Goal: Task Accomplishment & Management: Manage account settings

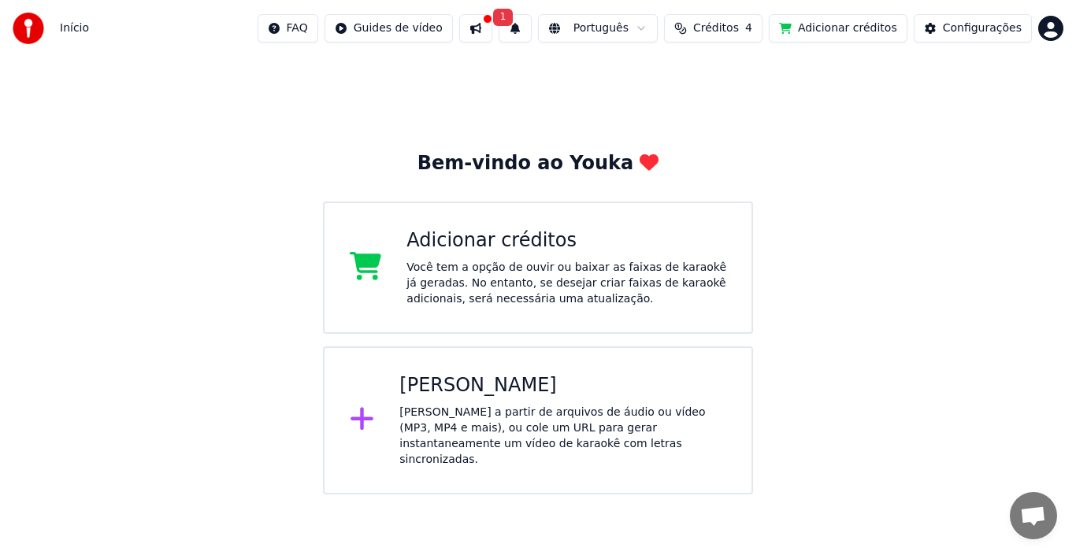
click at [1050, 31] on html "Início FAQ Guides de vídeo 1 Português Créditos 4 Adicionar créditos Configuraç…" at bounding box center [538, 247] width 1076 height 495
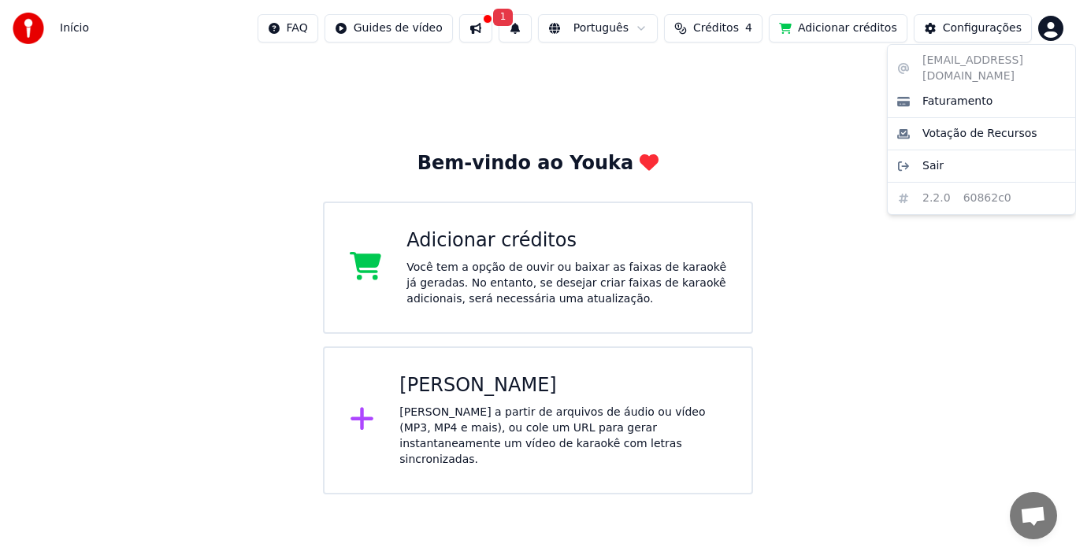
click at [1050, 31] on html "Início FAQ Guides de vídeo 1 Português Créditos 4 Adicionar créditos Configuraç…" at bounding box center [538, 247] width 1076 height 495
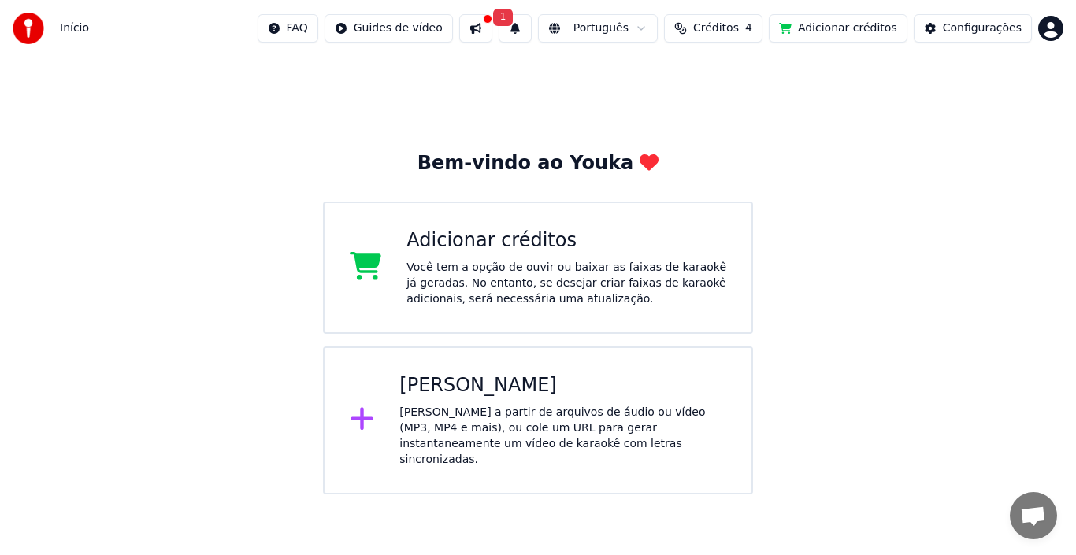
click at [532, 32] on button "1" at bounding box center [515, 28] width 33 height 28
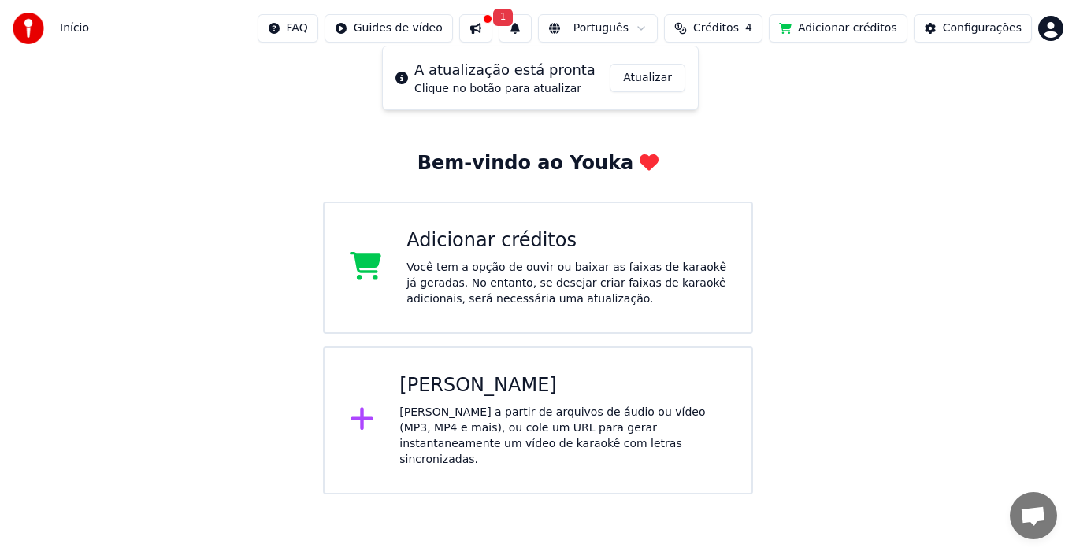
click at [661, 78] on button "Atualizar" at bounding box center [648, 78] width 76 height 28
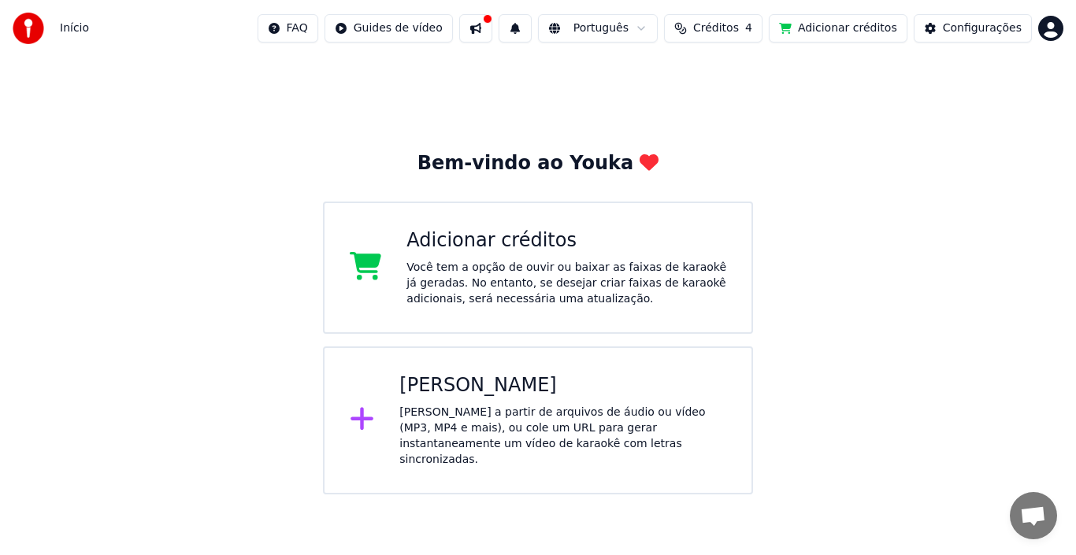
click at [492, 36] on button at bounding box center [475, 28] width 33 height 28
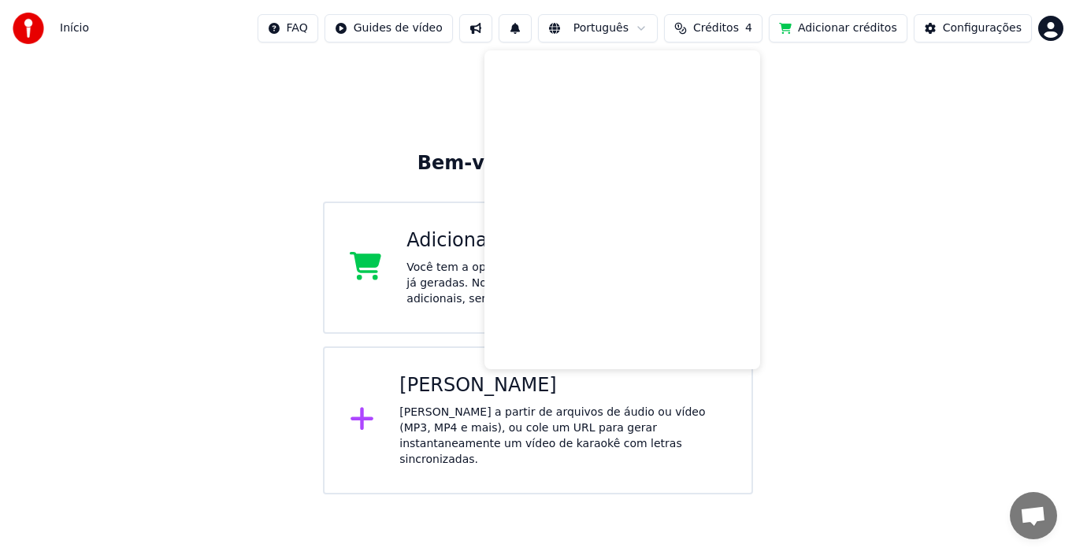
click at [492, 36] on button at bounding box center [475, 28] width 33 height 28
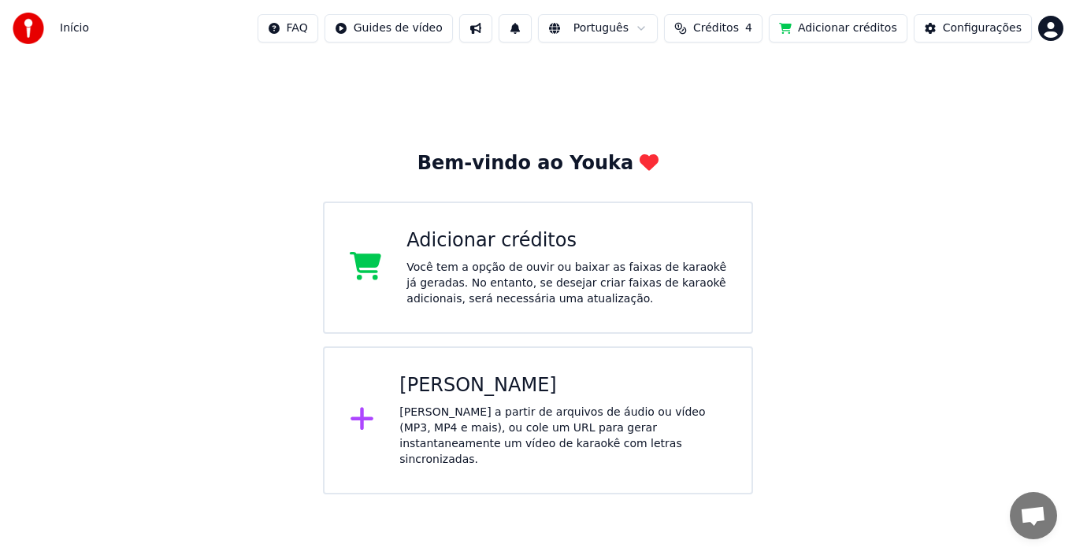
click at [1001, 29] on div "Configurações" at bounding box center [982, 28] width 79 height 16
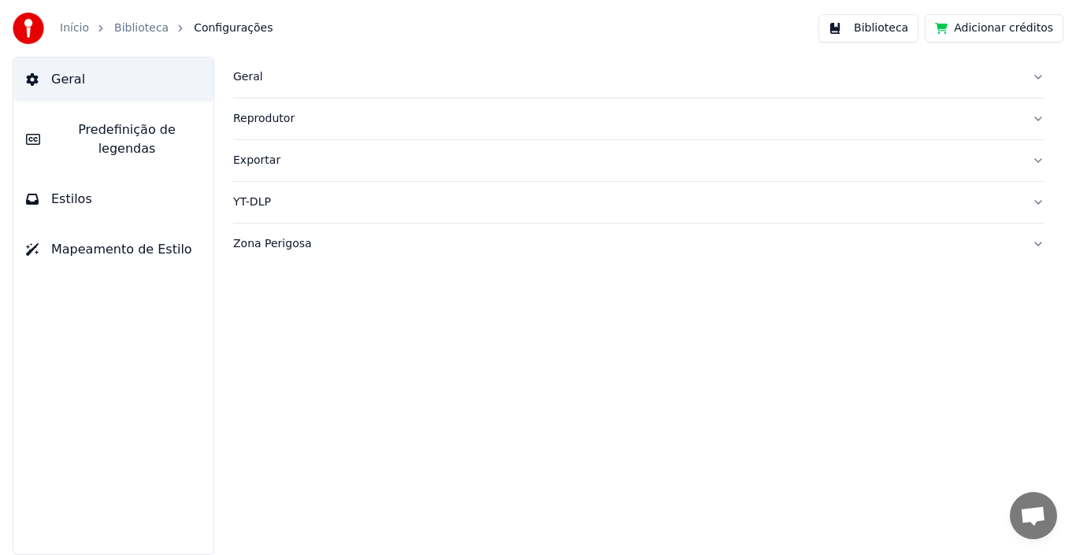
click at [95, 187] on button "Estilos" at bounding box center [113, 199] width 200 height 44
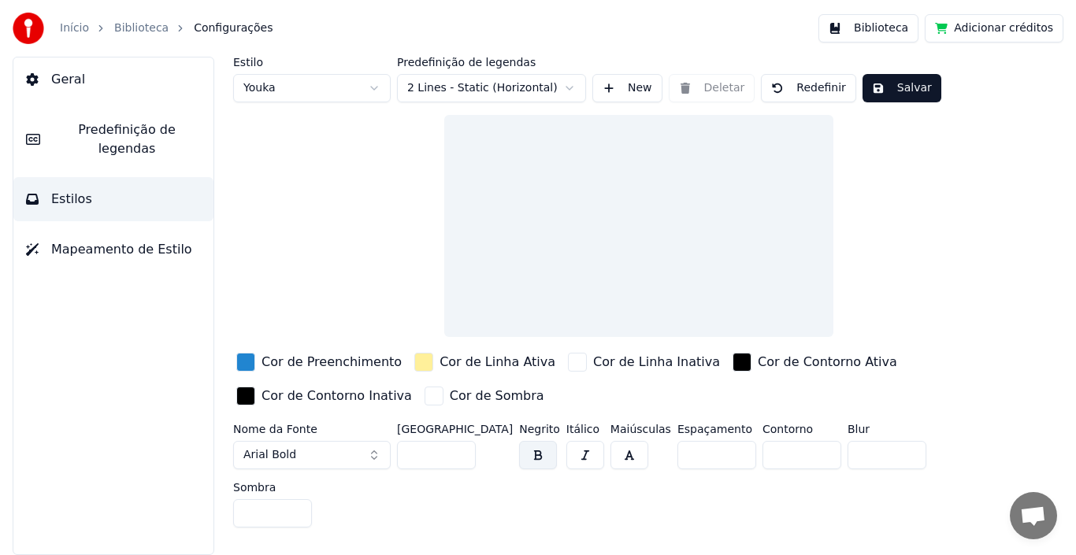
click at [106, 240] on span "Mapeamento de Estilo" at bounding box center [121, 249] width 141 height 19
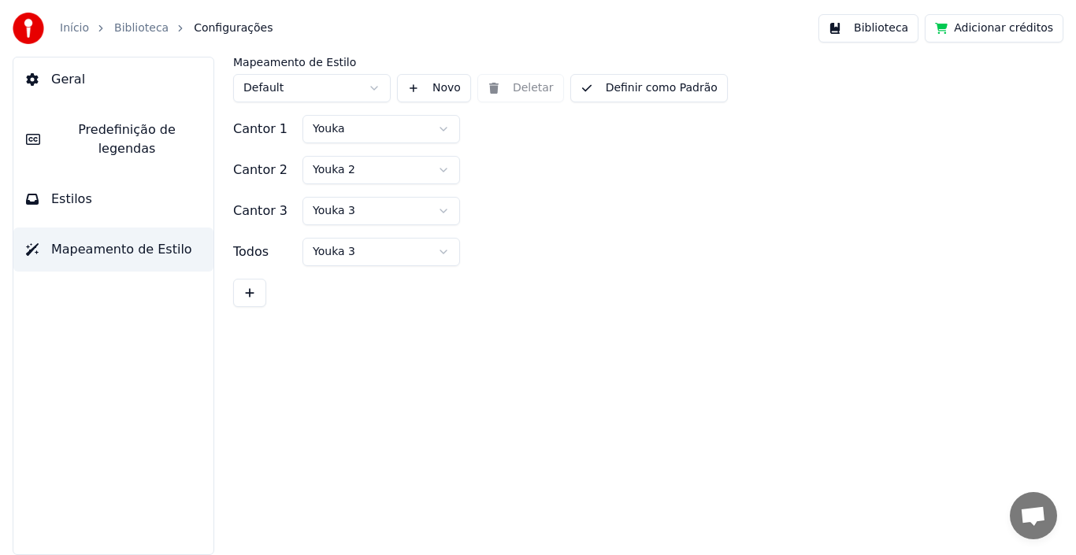
click at [110, 187] on button "Estilos" at bounding box center [113, 199] width 200 height 44
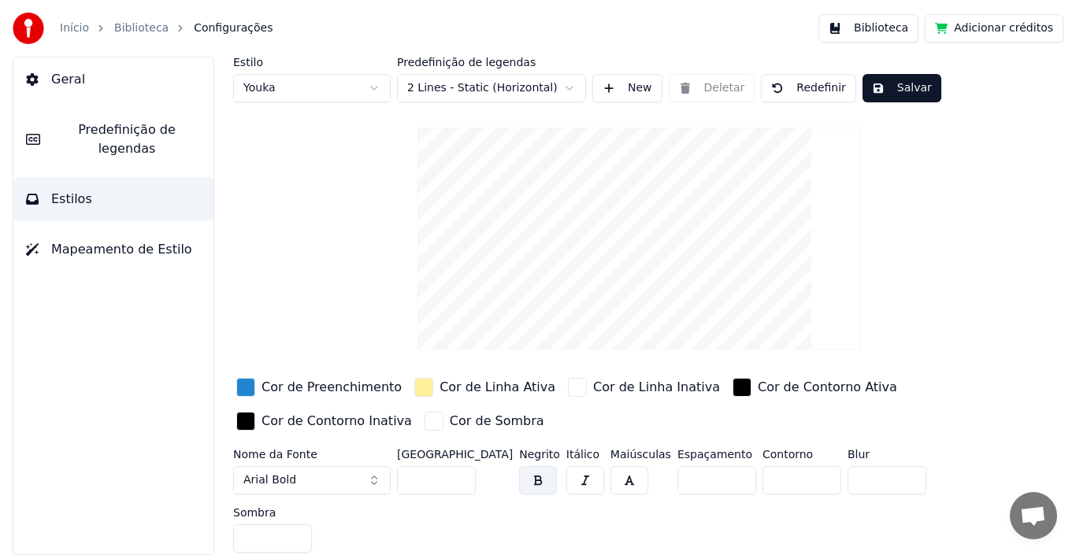
click at [894, 87] on button "Salvar" at bounding box center [902, 88] width 79 height 28
